Goal: Transaction & Acquisition: Purchase product/service

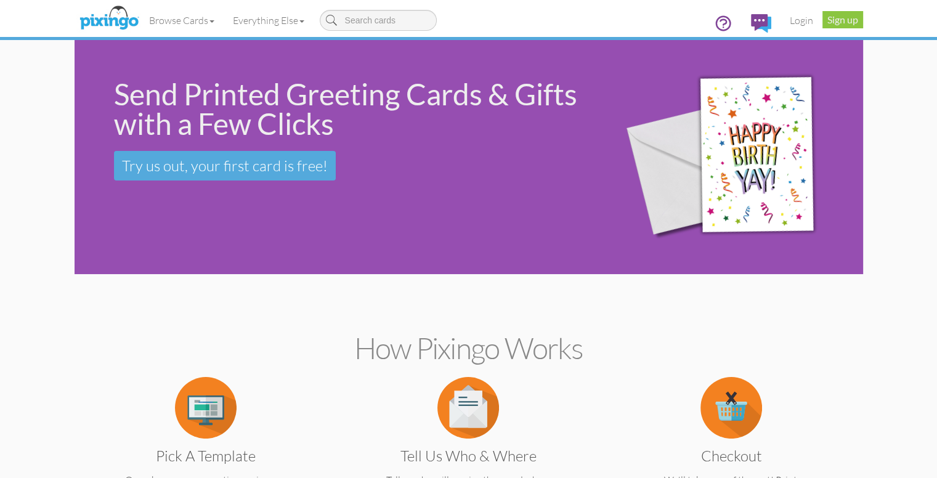
click at [261, 263] on div "Send Printed Greeting Cards & Gifts with a Few Clicks Try us out, your first ca…" at bounding box center [469, 157] width 789 height 234
click at [523, 157] on div "Send Printed Greeting Cards & Gifts with a Few Clicks Try us out, your first ca…" at bounding box center [338, 130] width 526 height 180
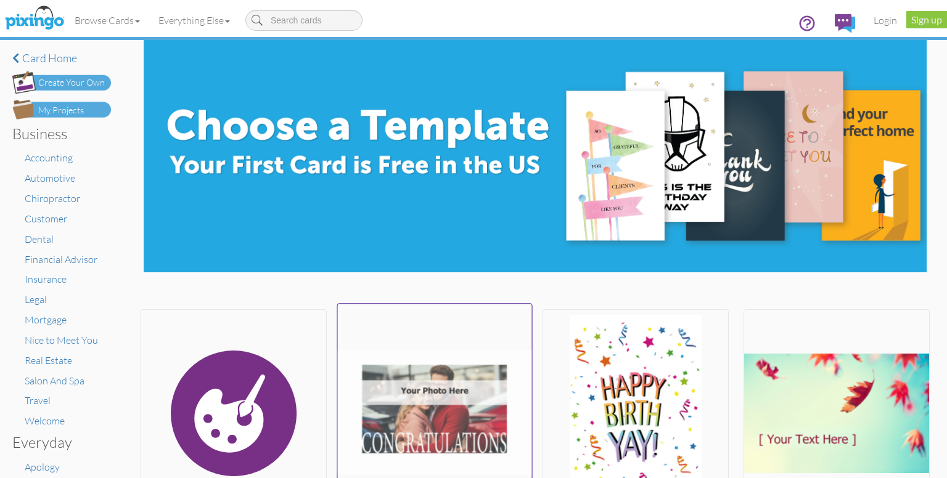
scroll to position [247, 0]
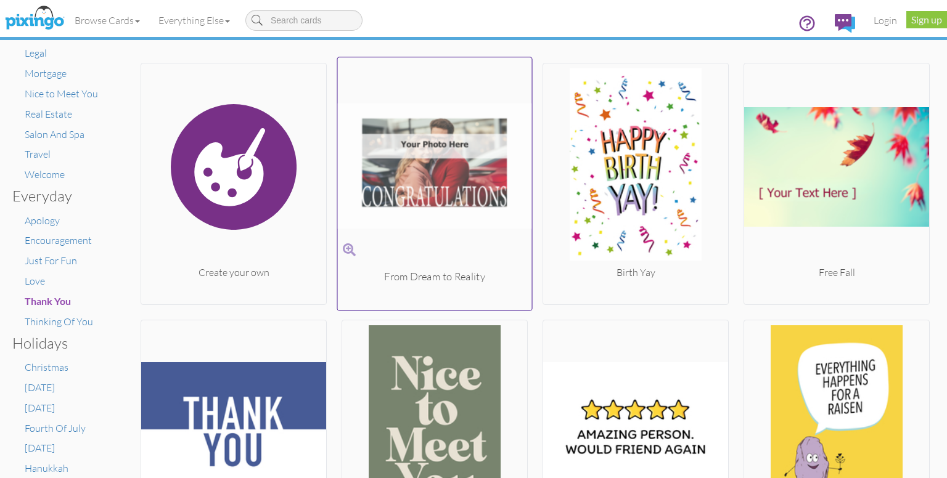
click at [446, 164] on img at bounding box center [435, 166] width 194 height 207
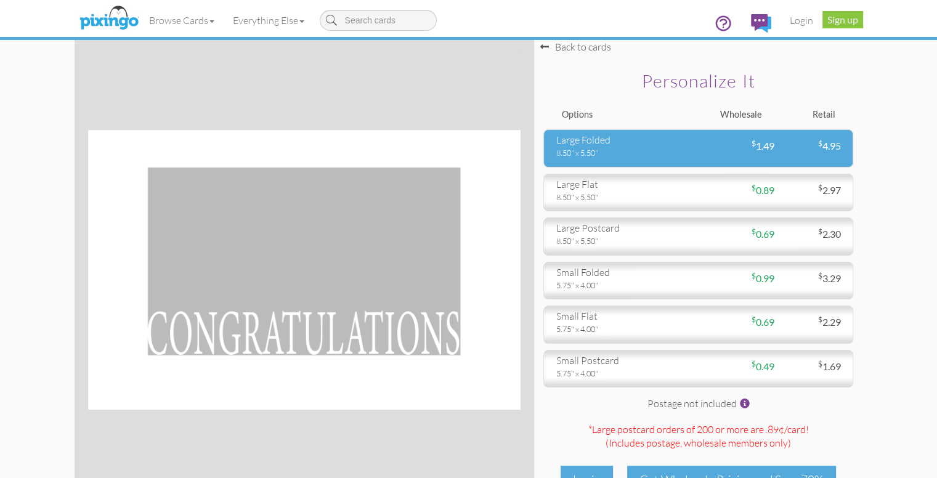
click at [651, 158] on div "8.50" x 5.50"" at bounding box center [623, 152] width 133 height 11
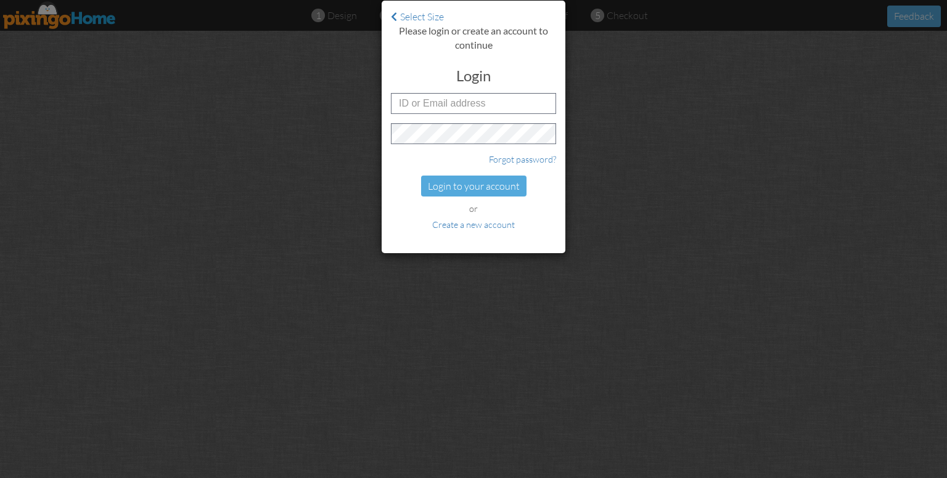
click at [710, 155] on div "Select Size Please login or create an account to continue Login Forgot password…" at bounding box center [473, 239] width 947 height 478
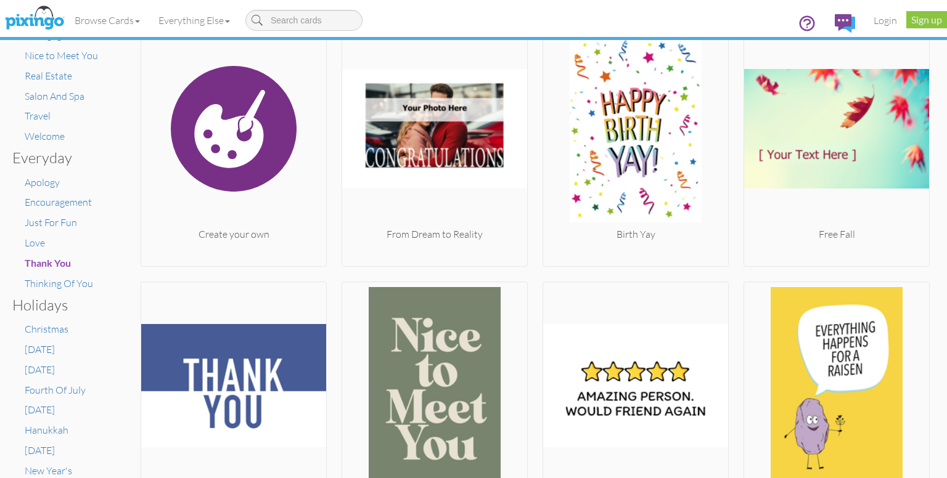
scroll to position [308, 0]
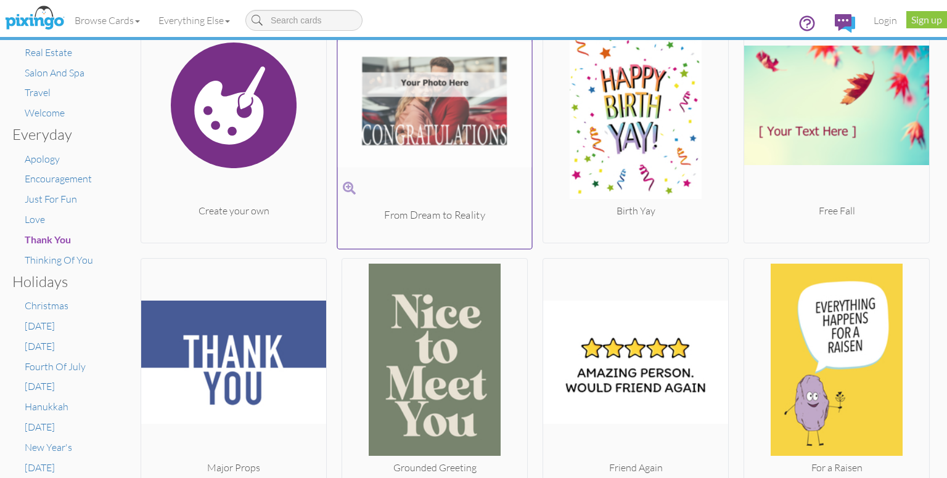
click at [426, 112] on img at bounding box center [435, 104] width 194 height 207
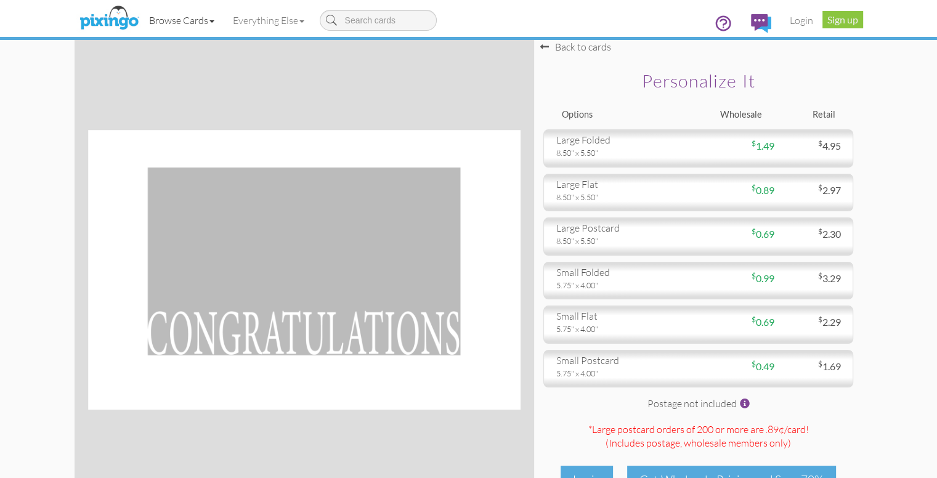
click at [210, 20] on span at bounding box center [212, 21] width 5 height 2
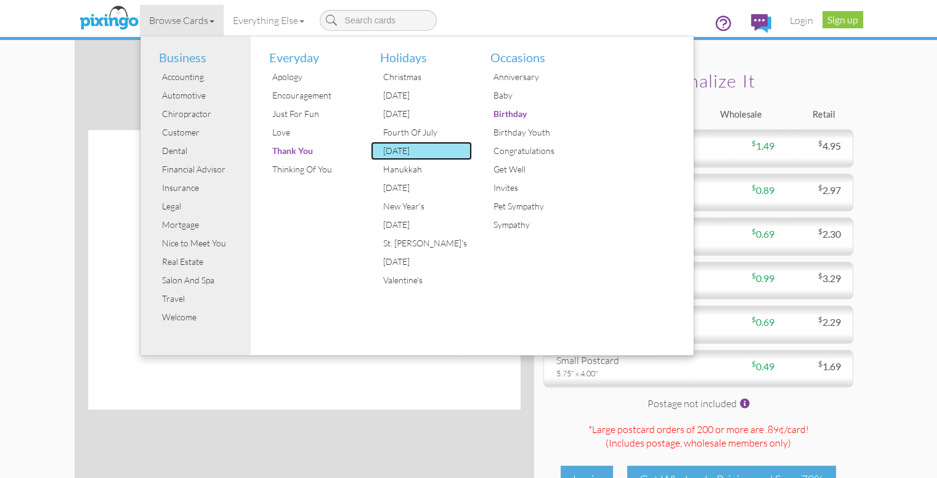
click at [380, 149] on div "Halloween" at bounding box center [426, 151] width 92 height 18
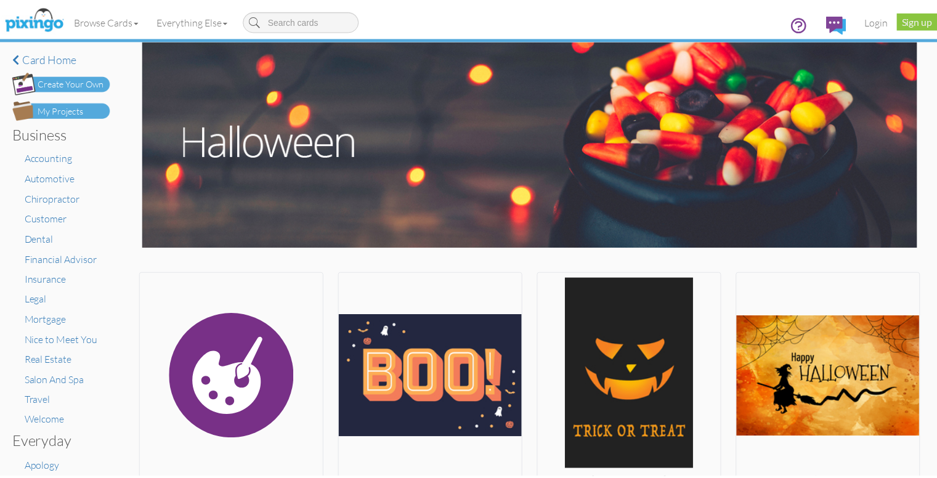
scroll to position [308, 0]
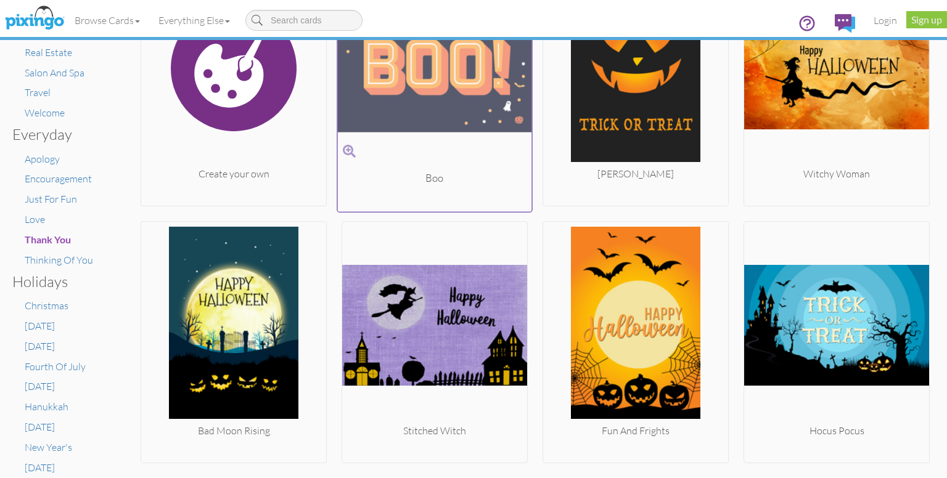
click at [451, 157] on img at bounding box center [435, 67] width 194 height 207
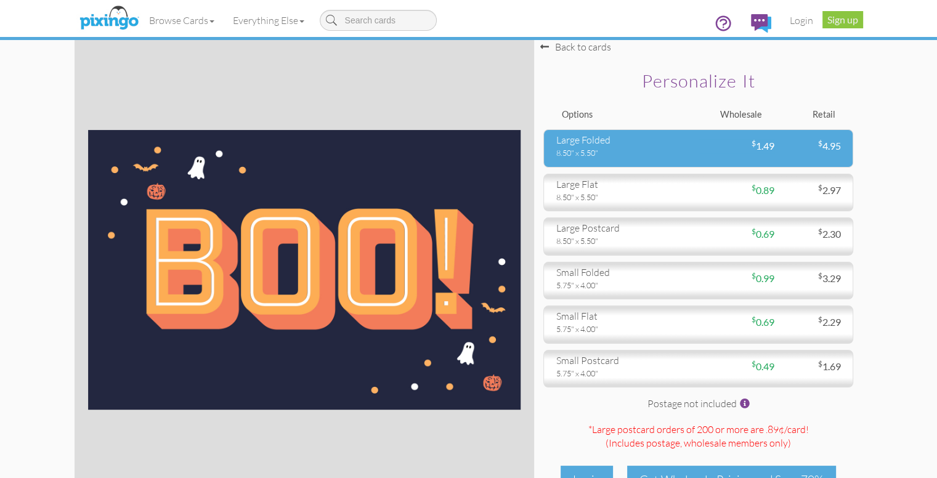
click at [690, 158] on div "8.50" x 5.50"" at bounding box center [623, 152] width 133 height 11
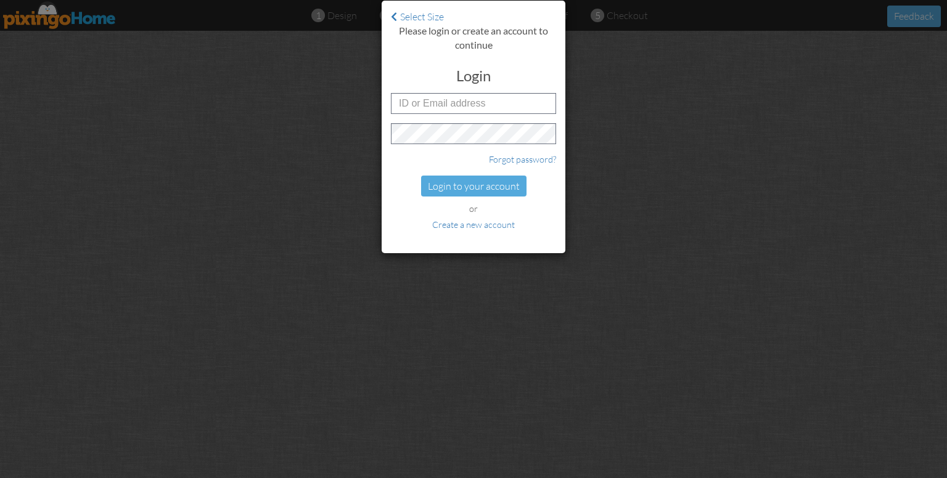
click at [656, 157] on div "Select Size Please login or create an account to continue Login Forgot password…" at bounding box center [473, 239] width 947 height 478
click at [419, 20] on link "Select Size" at bounding box center [417, 16] width 53 height 12
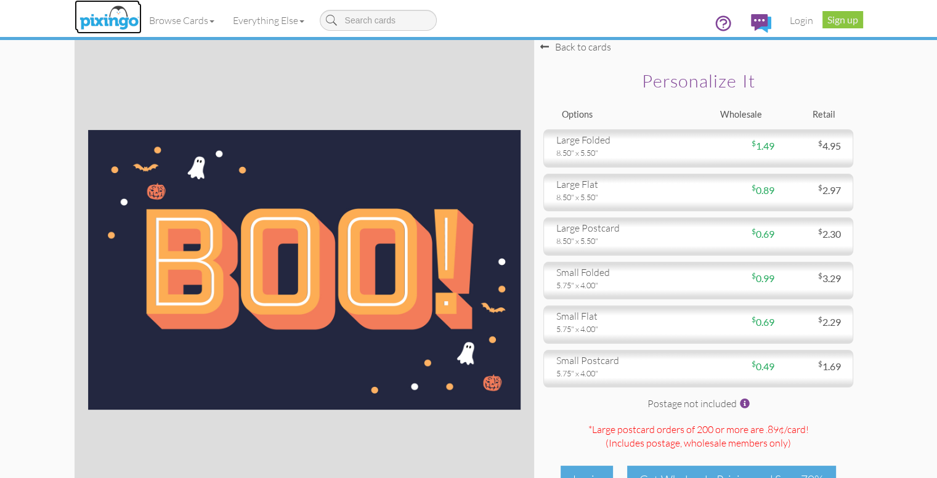
click at [76, 23] on img at bounding box center [108, 18] width 65 height 31
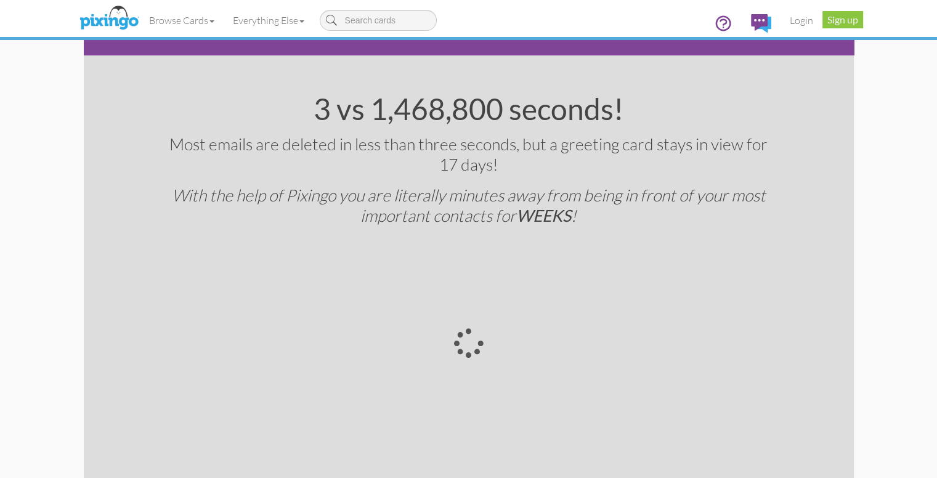
scroll to position [1737, 0]
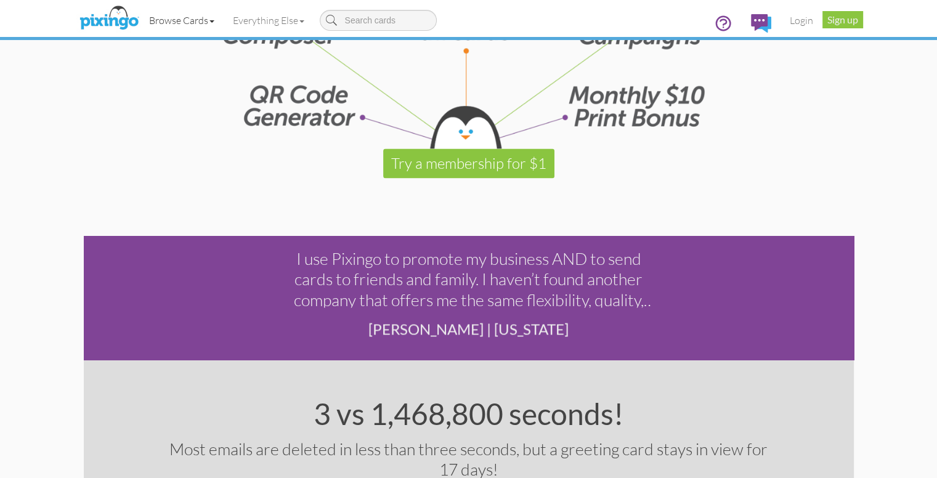
click at [140, 22] on link "Browse Cards" at bounding box center [182, 20] width 84 height 31
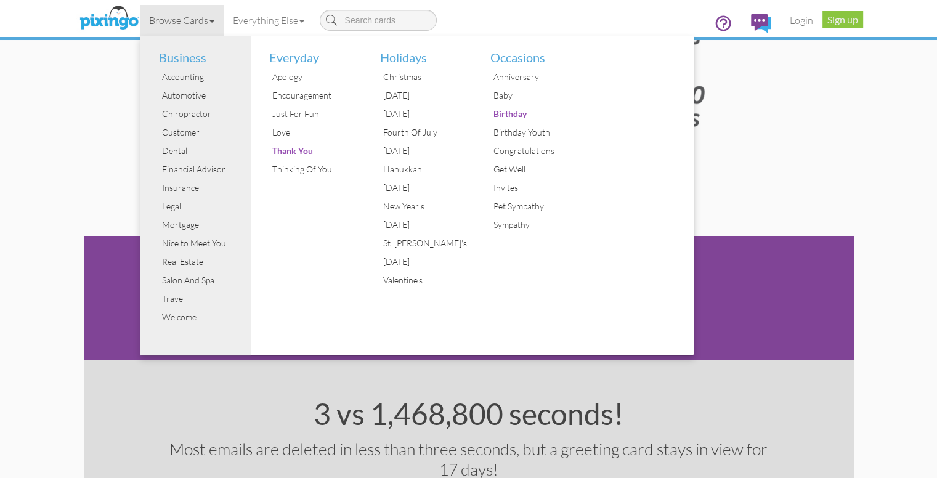
click at [854, 176] on div "Try a membership for $1" at bounding box center [469, 164] width 770 height 30
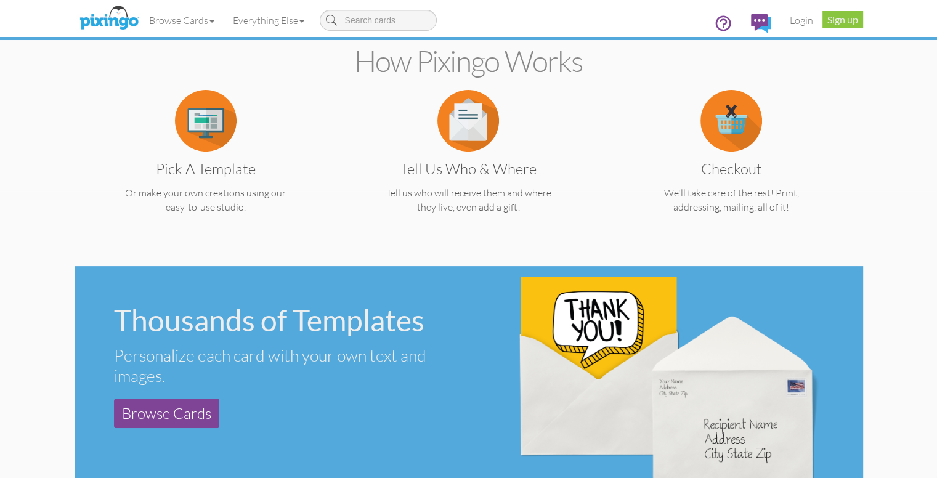
scroll to position [308, 0]
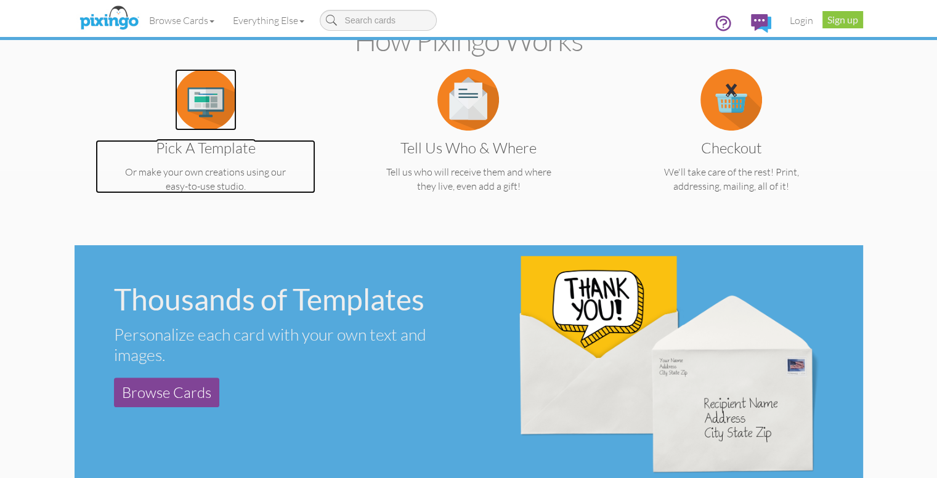
click at [175, 95] on img at bounding box center [206, 100] width 62 height 62
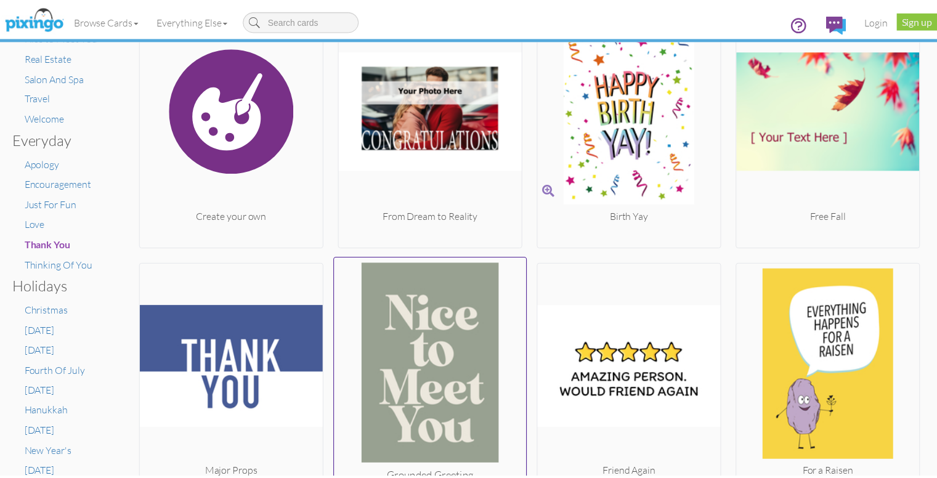
scroll to position [308, 0]
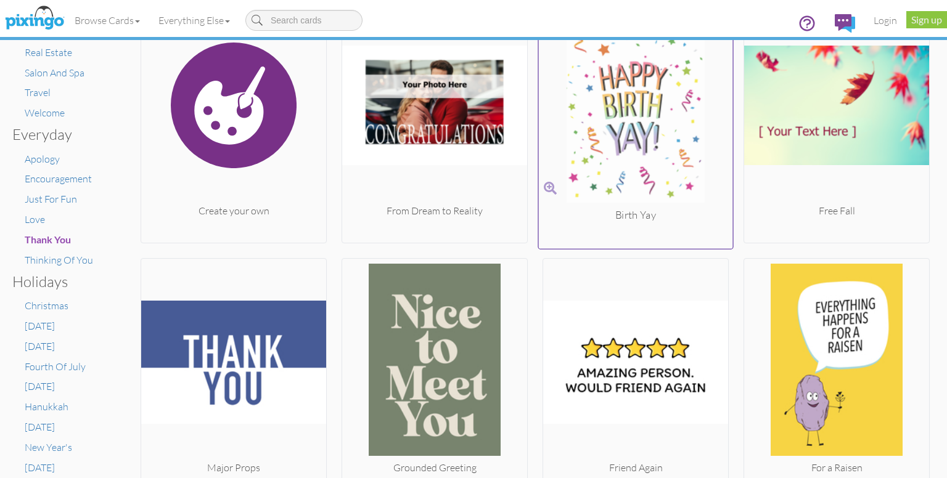
click at [592, 152] on img at bounding box center [636, 104] width 194 height 207
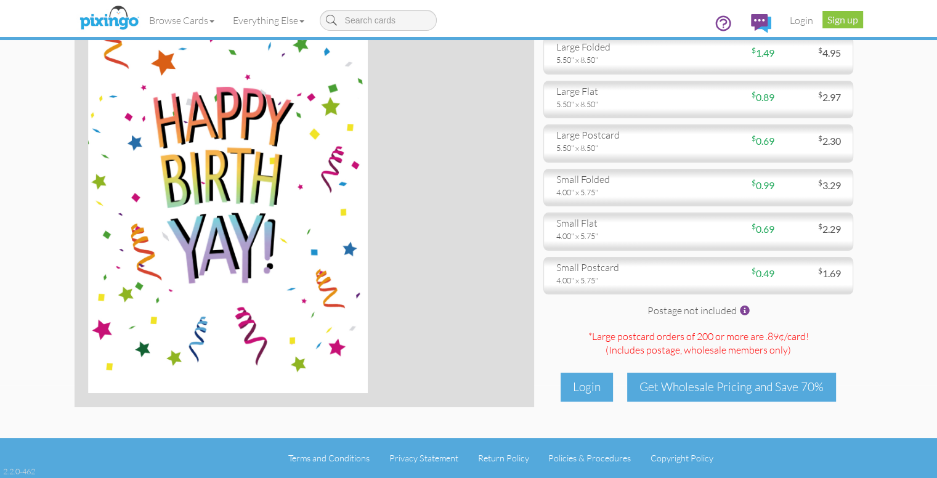
scroll to position [179, 0]
click at [224, 25] on link "Everything Else" at bounding box center [269, 20] width 90 height 31
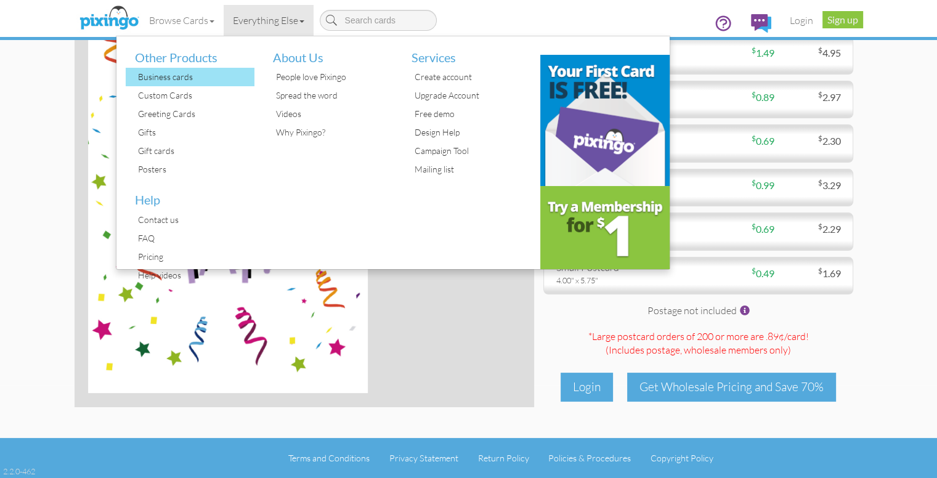
click at [137, 85] on div "Business cards" at bounding box center [195, 77] width 120 height 18
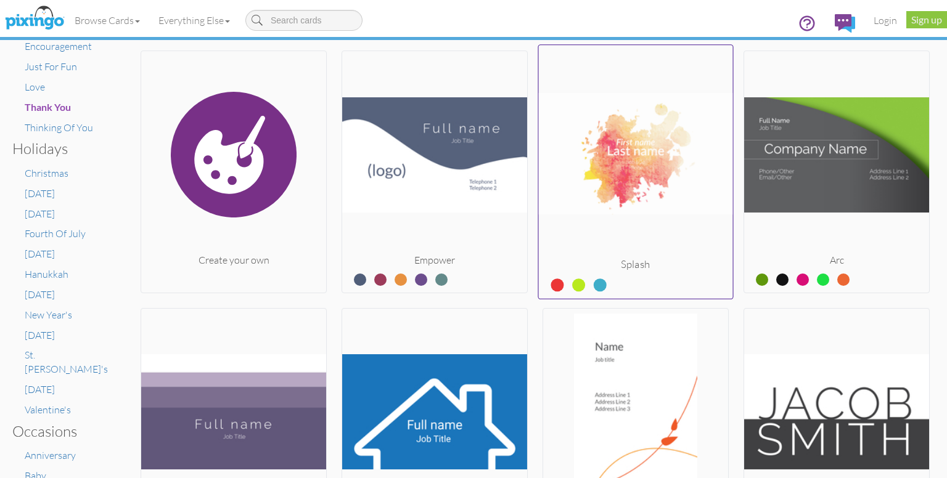
scroll to position [370, 0]
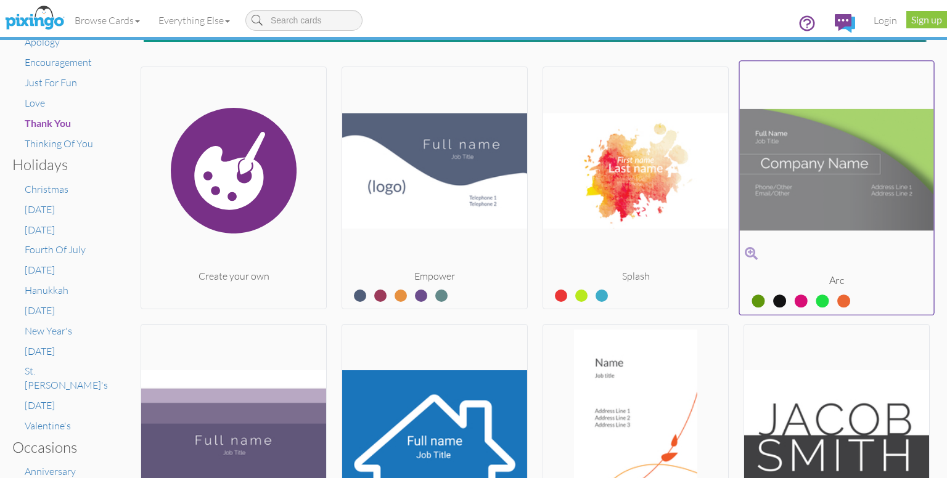
click at [798, 176] on img at bounding box center [837, 170] width 194 height 207
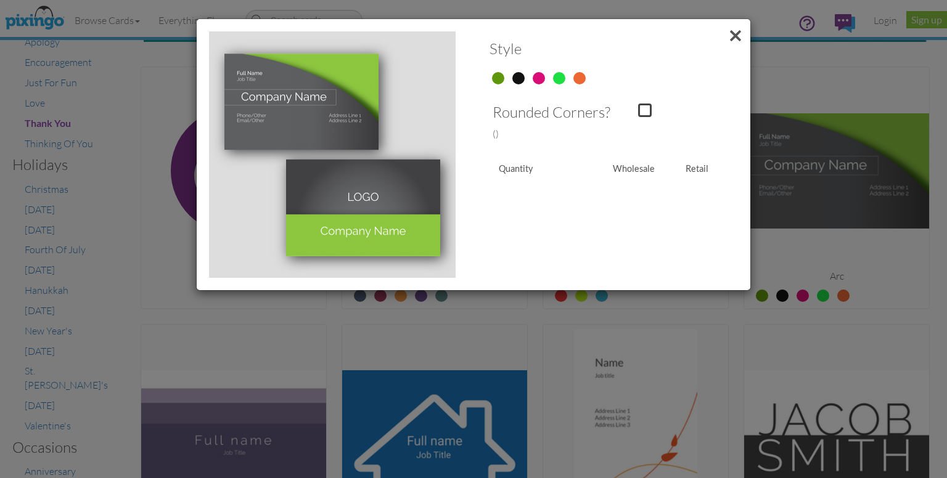
click at [648, 104] on div at bounding box center [645, 111] width 14 height 14
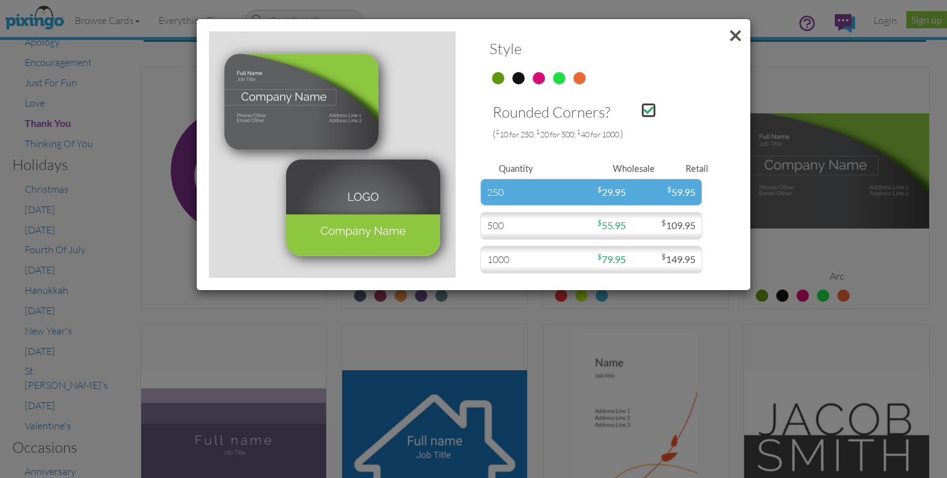
click at [592, 189] on div "$ 29.95" at bounding box center [592, 193] width 70 height 14
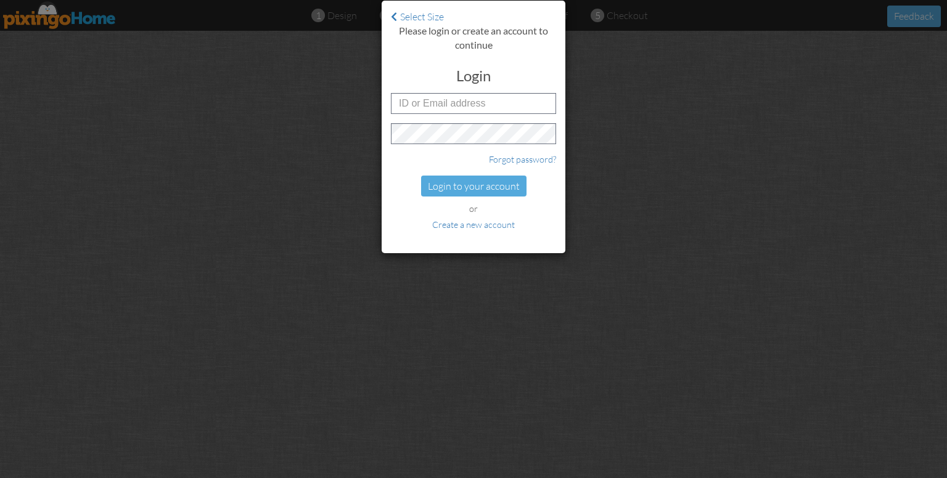
click at [195, 144] on div "Select Size Please login or create an account to continue Login Forgot password…" at bounding box center [473, 239] width 947 height 478
drag, startPoint x: 242, startPoint y: 129, endPoint x: 266, endPoint y: 126, distance: 24.9
click at [242, 130] on div "Select Size Please login or create an account to continue Login Forgot password…" at bounding box center [473, 239] width 947 height 478
click at [397, 20] on link "Select Size" at bounding box center [417, 16] width 53 height 12
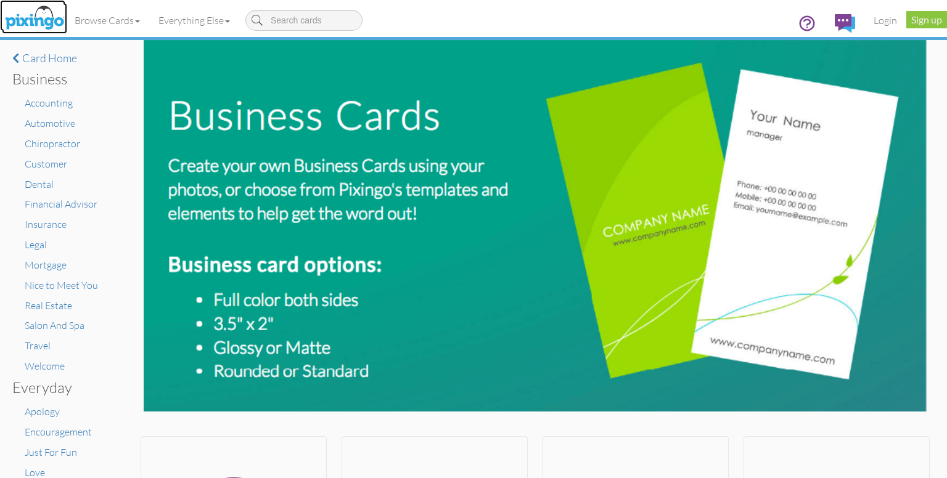
click at [54, 19] on img at bounding box center [34, 18] width 65 height 31
